Goal: Task Accomplishment & Management: Use online tool/utility

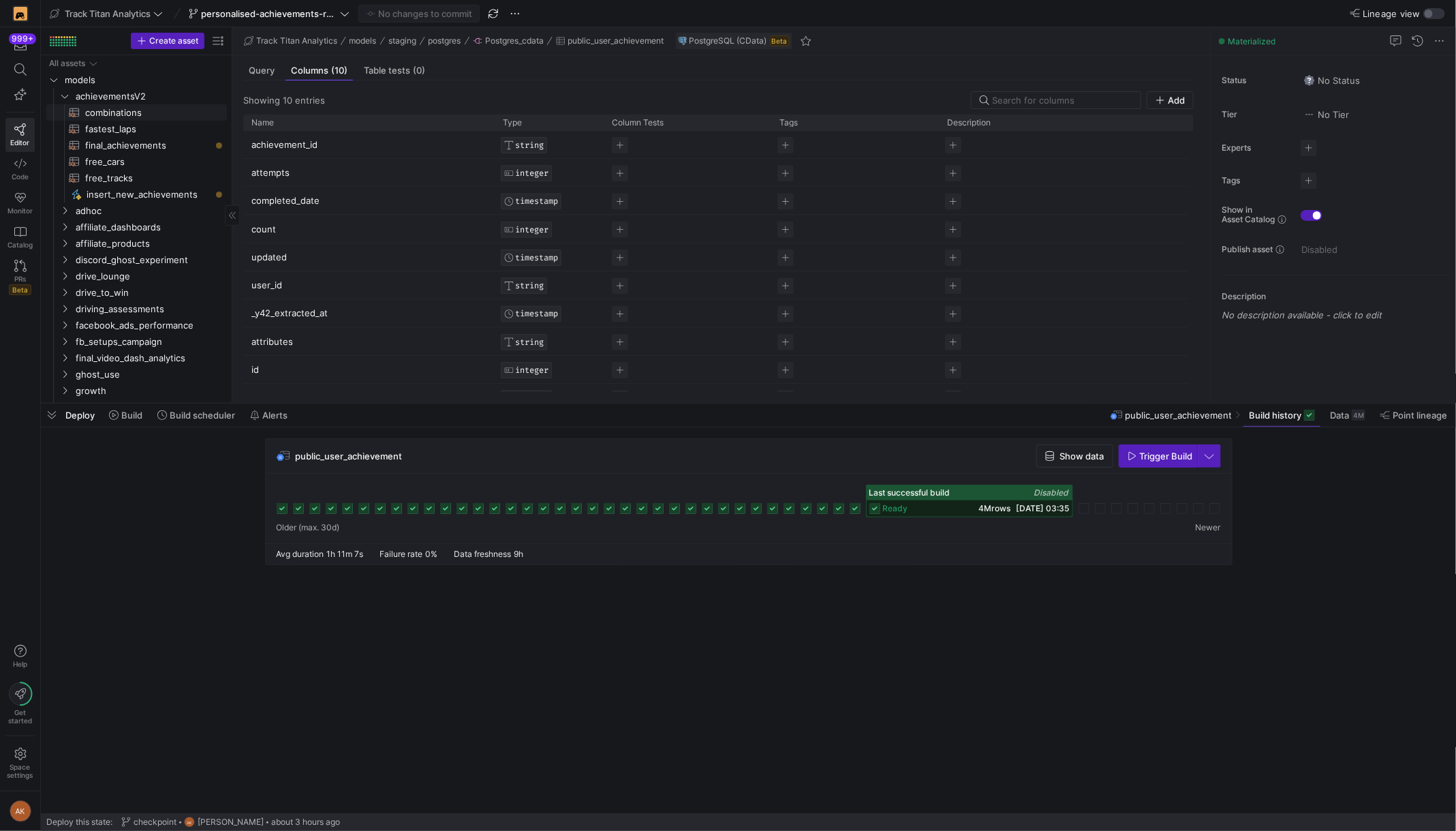
click at [128, 111] on span "combinations​​​​​​​​​​" at bounding box center [148, 112] width 126 height 15
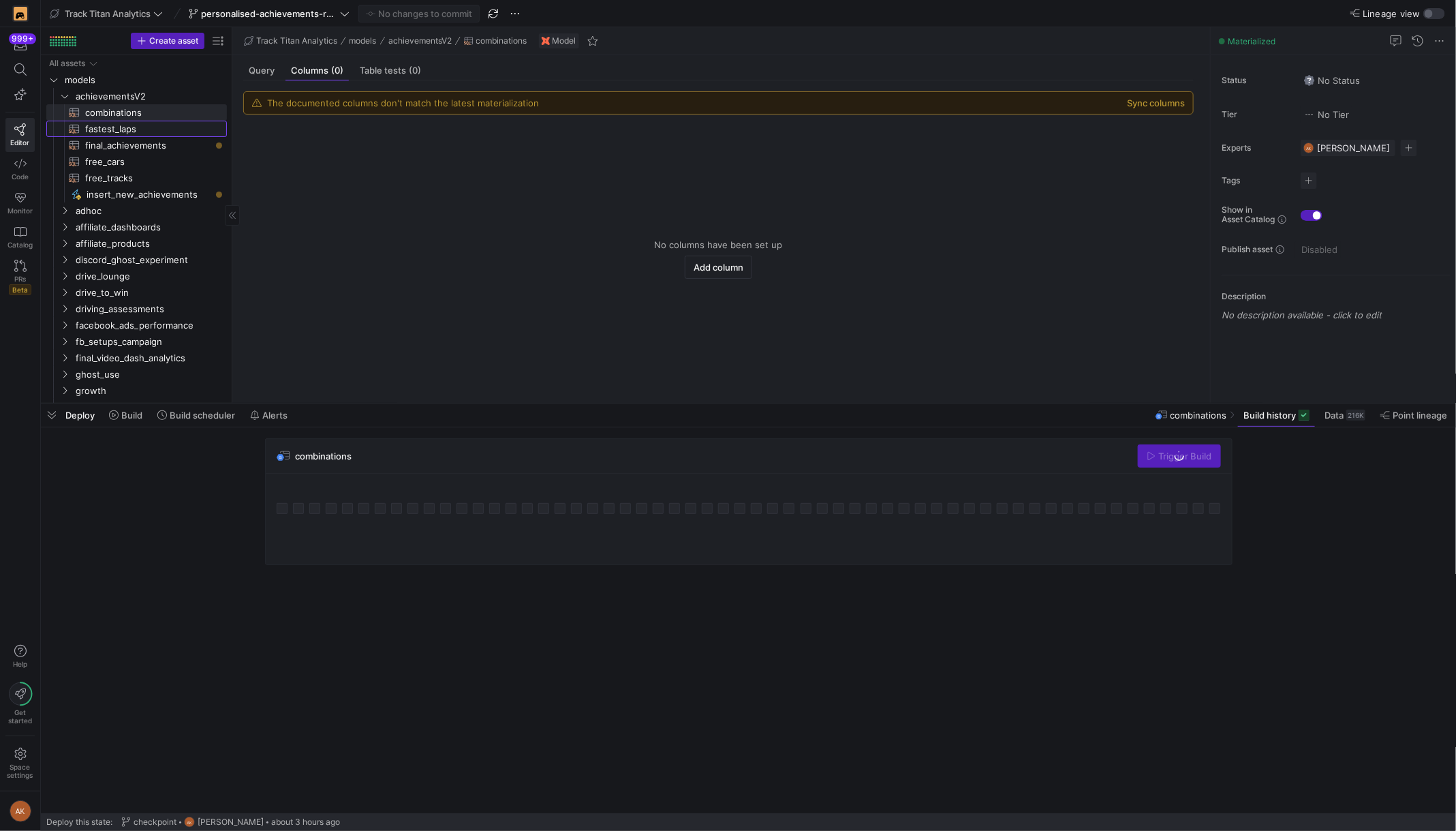
click at [143, 128] on span "fastest_laps​​​​​​​​​​" at bounding box center [148, 129] width 126 height 15
click at [265, 74] on span "Query" at bounding box center [262, 71] width 26 height 9
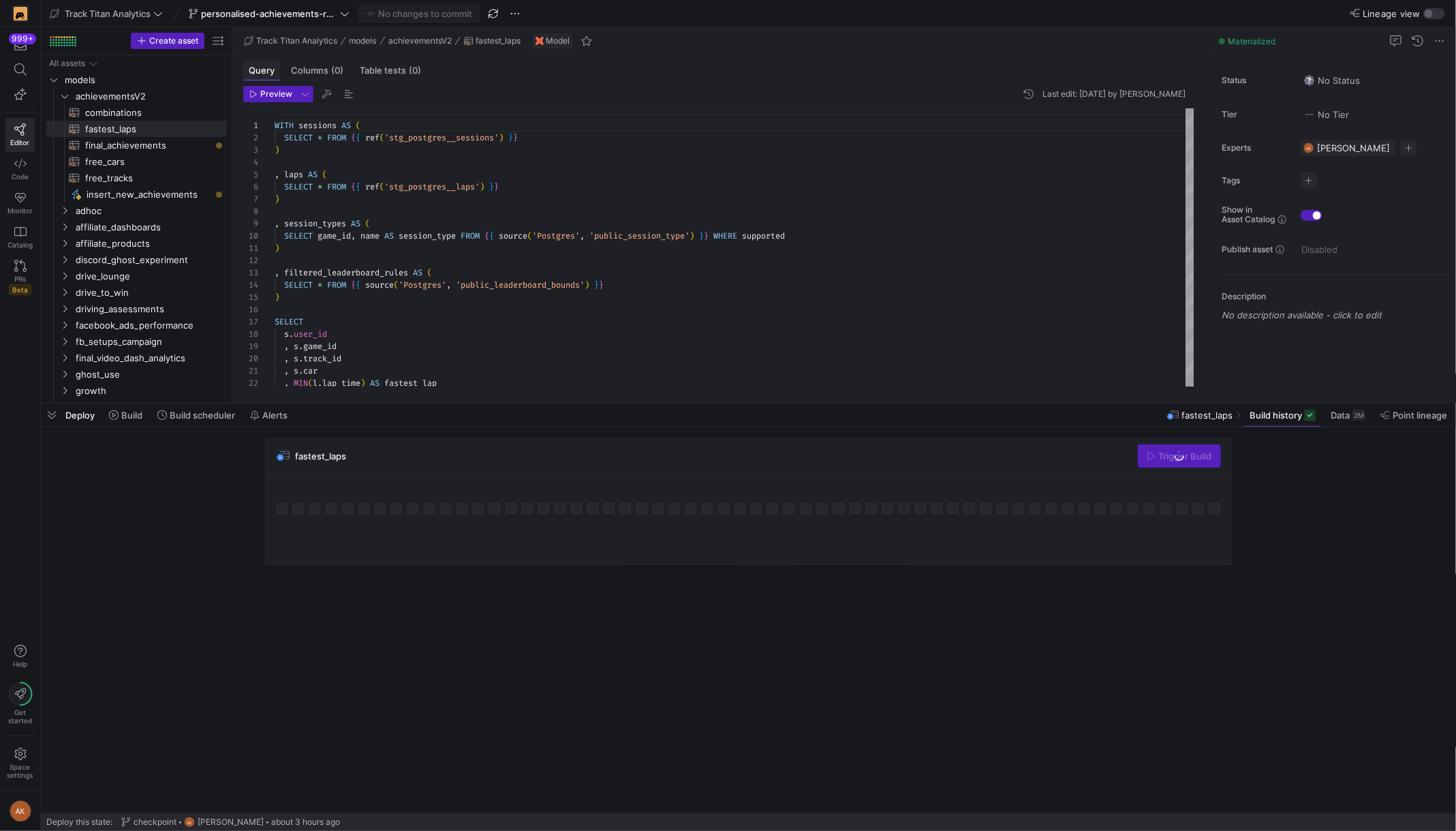
scroll to position [122, 0]
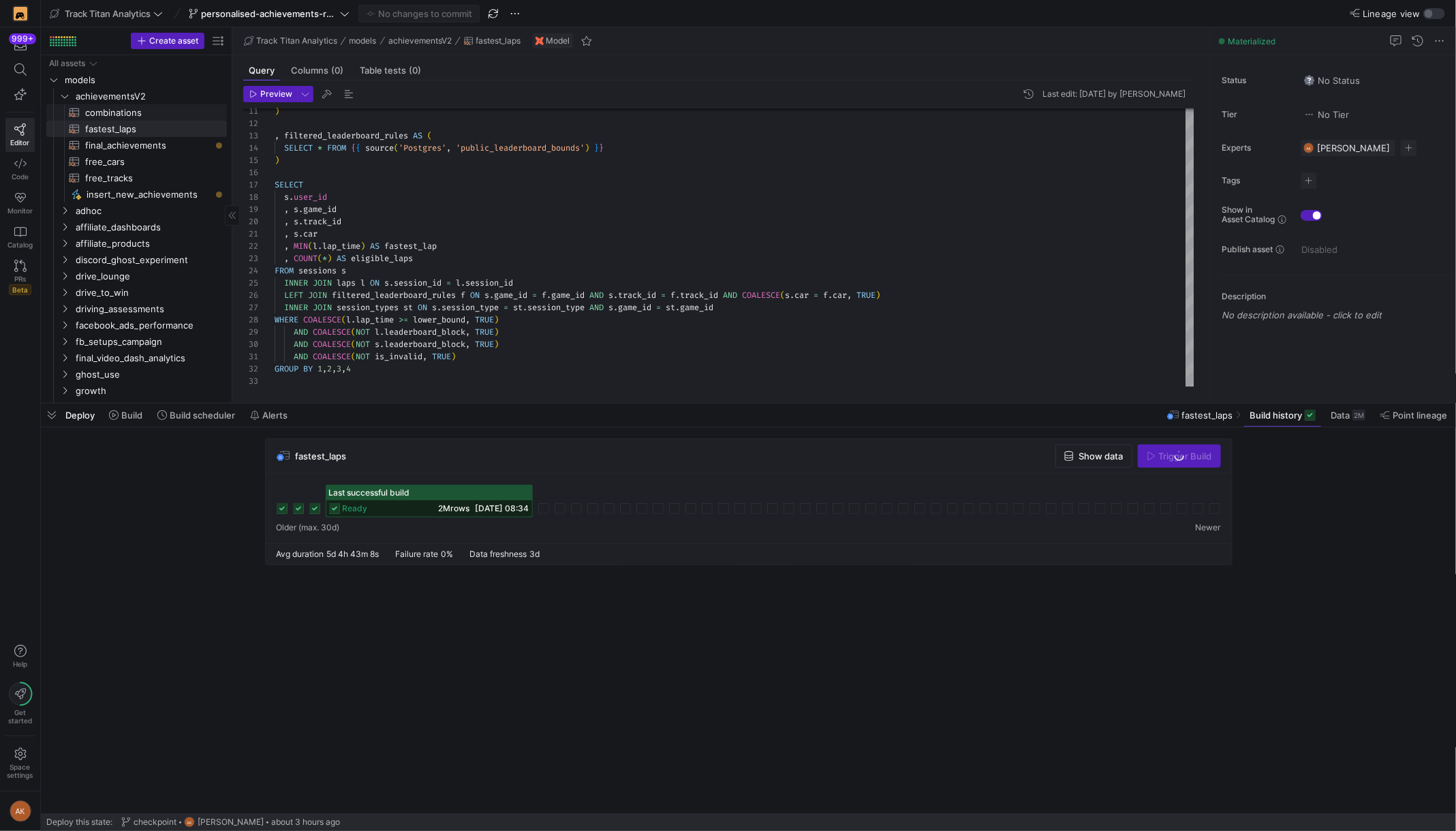
click at [122, 109] on span "combinations​​​​​​​​​​" at bounding box center [148, 112] width 126 height 15
type textarea "--------------------- -- 0. INPUT TABLES -- WITH games AS ( SELECT game_id , ga…"
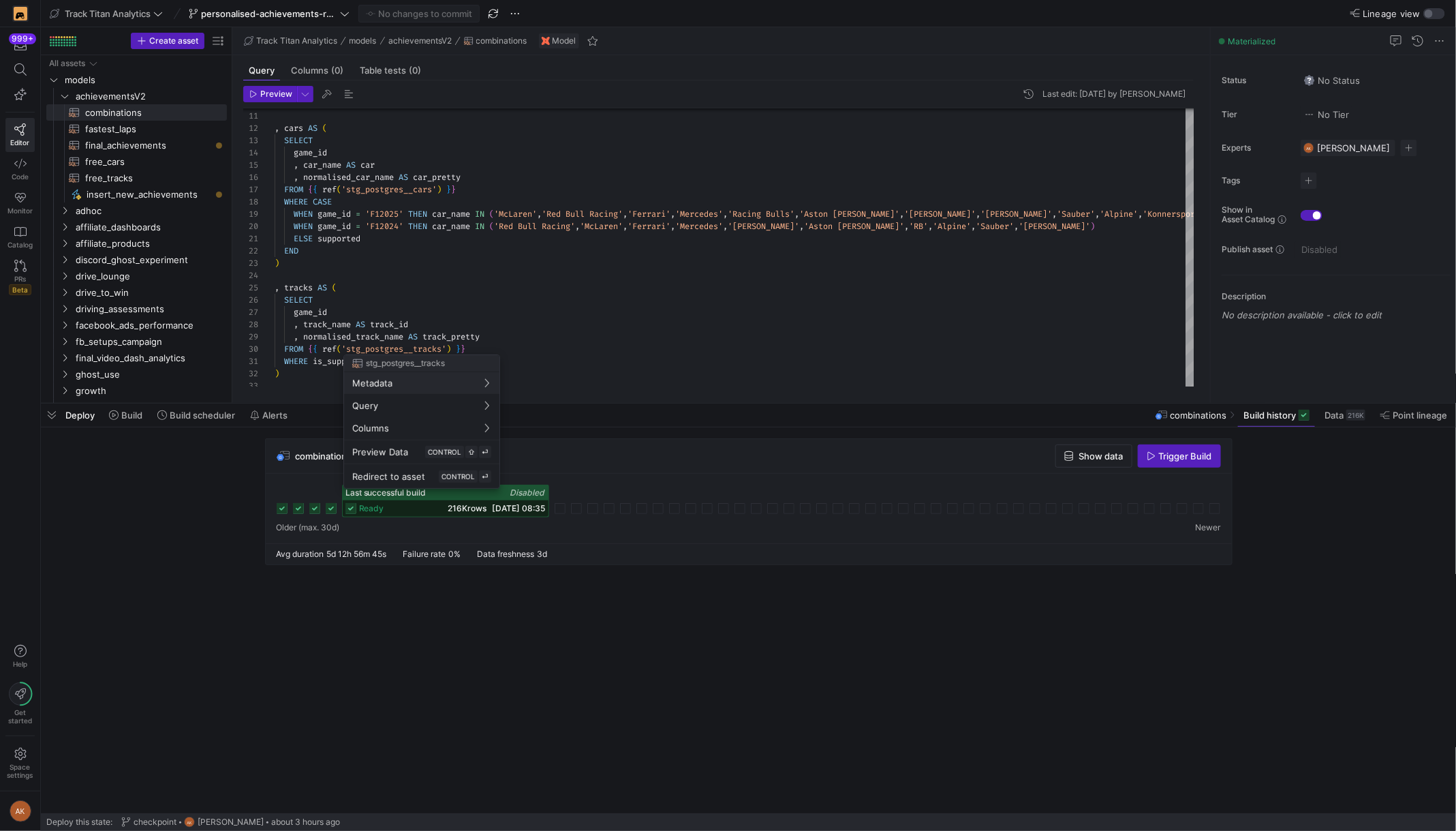
click at [560, 327] on div at bounding box center [728, 415] width 1456 height 831
